Goal: Find specific page/section: Find specific page/section

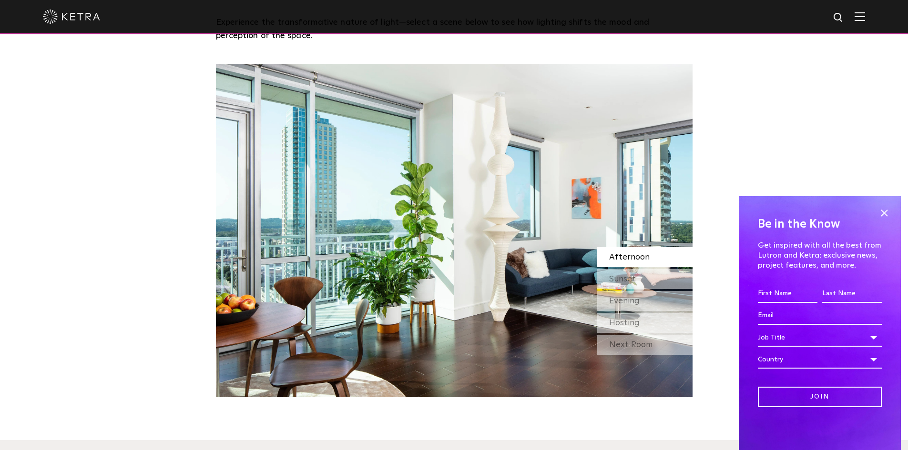
scroll to position [858, 0]
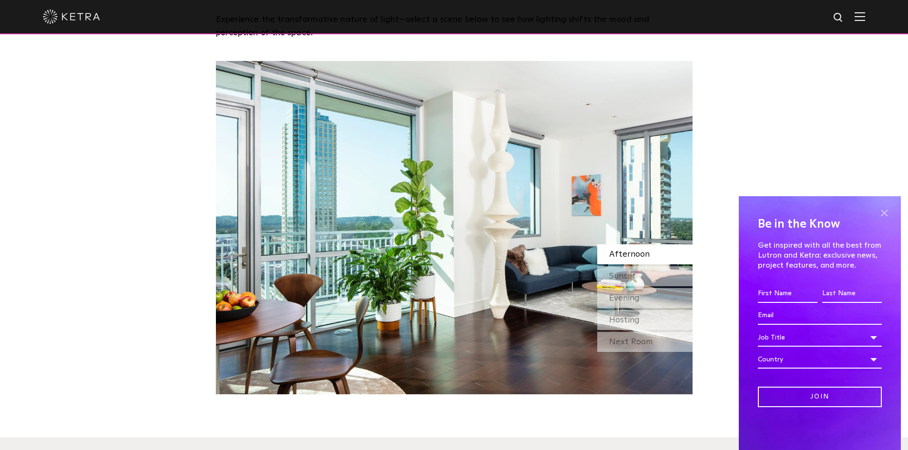
click at [887, 214] on span at bounding box center [884, 213] width 14 height 14
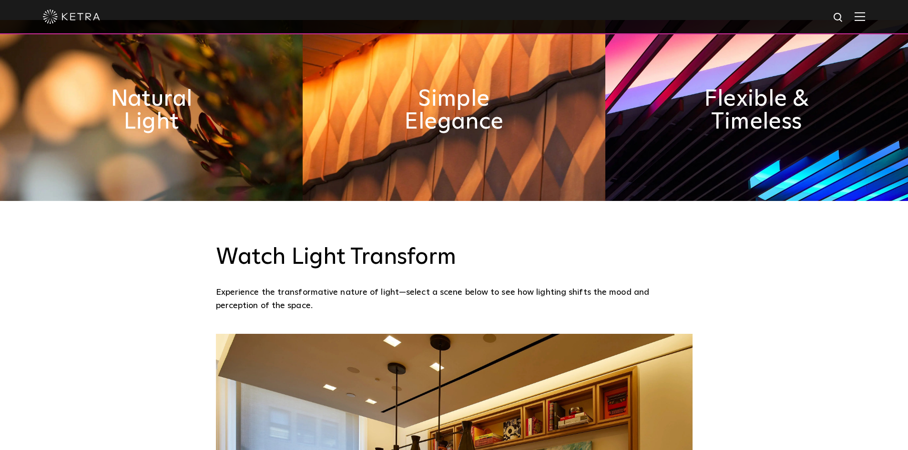
scroll to position [384, 0]
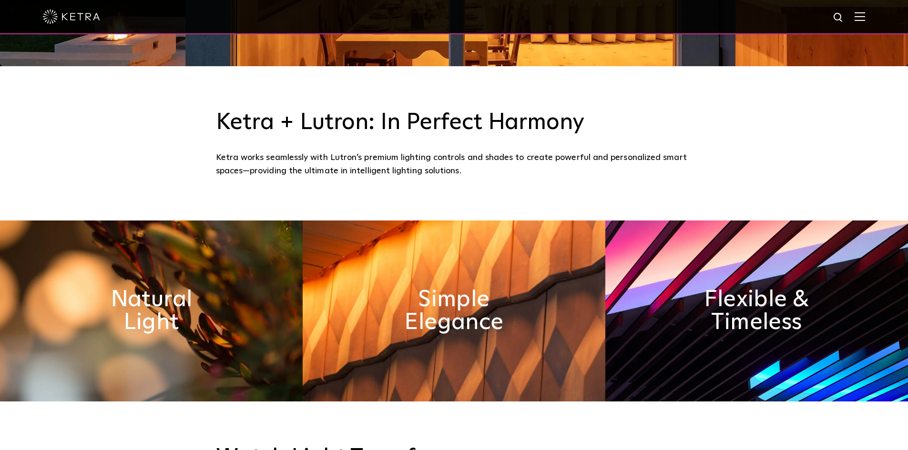
click at [224, 307] on img at bounding box center [151, 311] width 303 height 181
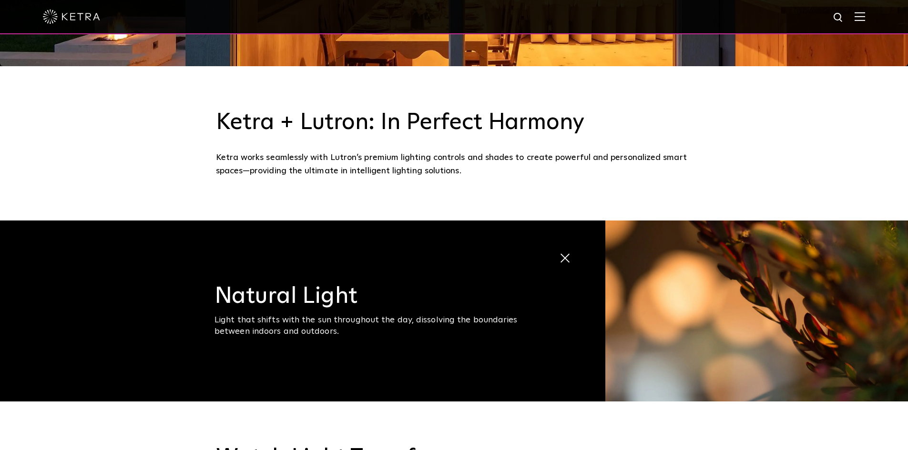
click at [249, 298] on h3 "Natural Light" at bounding box center [375, 296] width 322 height 23
click at [565, 263] on span at bounding box center [567, 259] width 16 height 16
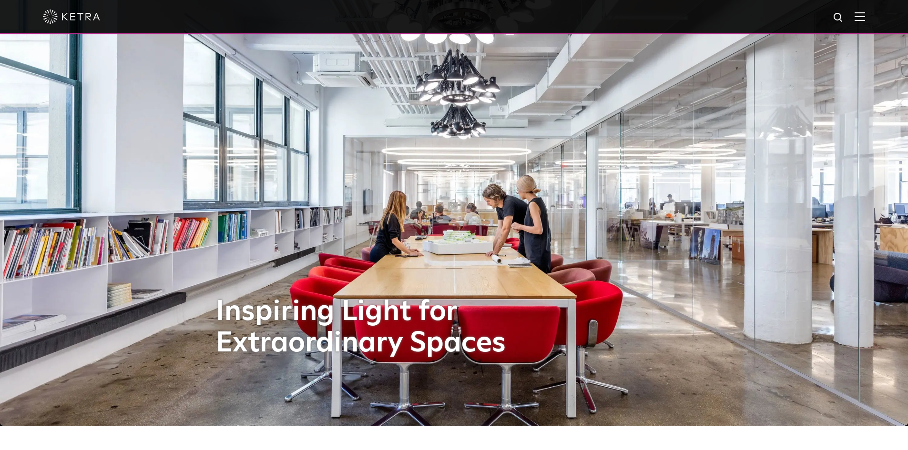
scroll to position [0, 0]
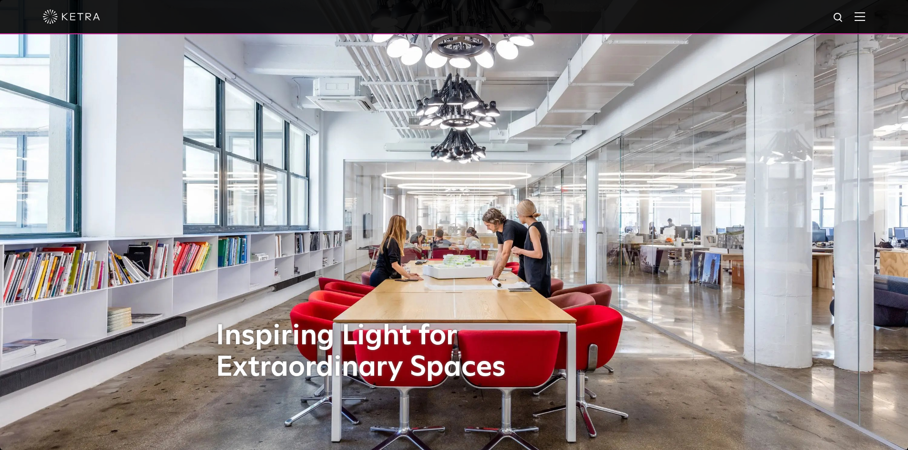
click at [865, 16] on img at bounding box center [859, 16] width 10 height 9
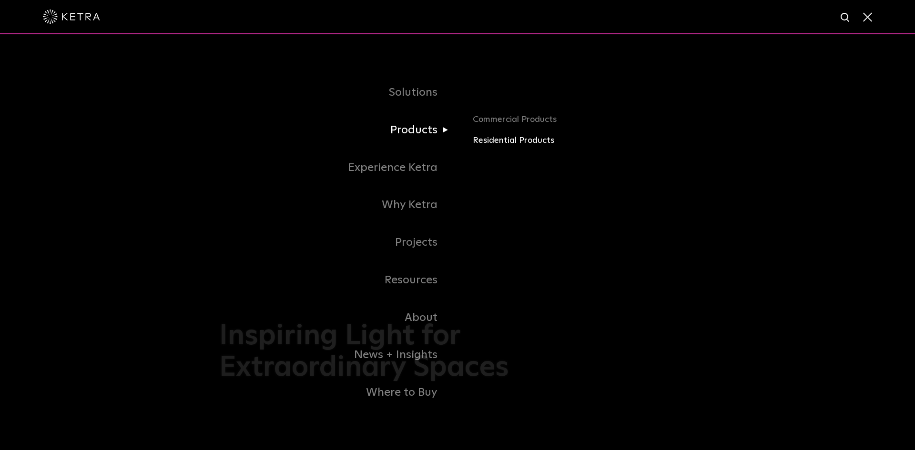
click at [510, 141] on link "Residential Products" at bounding box center [584, 141] width 223 height 14
